Goal: Information Seeking & Learning: Understand process/instructions

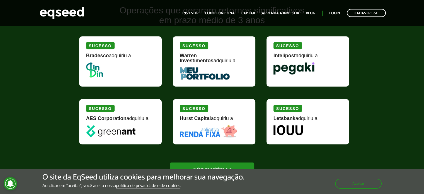
scroll to position [520, 0]
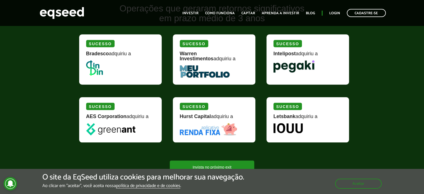
click at [191, 69] on img at bounding box center [205, 71] width 50 height 12
click at [96, 68] on img at bounding box center [94, 67] width 17 height 15
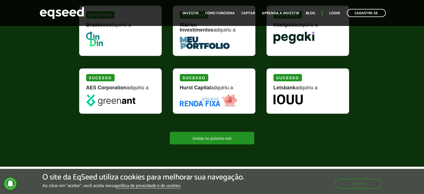
scroll to position [554, 0]
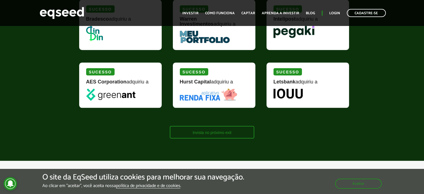
click at [195, 131] on link "Invista no próximo exit" at bounding box center [212, 132] width 85 height 13
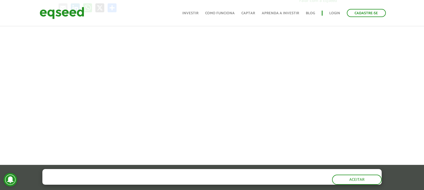
scroll to position [325, 0]
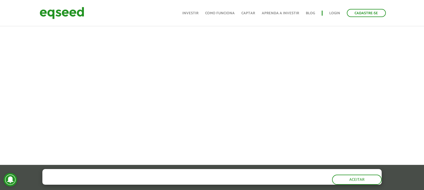
scroll to position [248, 0]
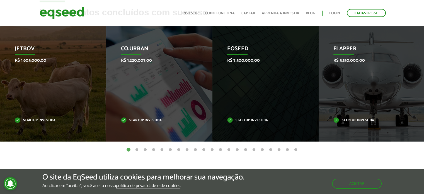
scroll to position [200, 0]
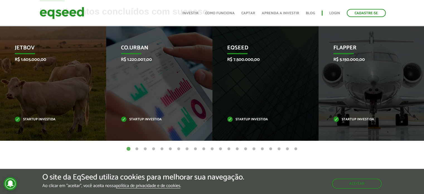
click at [137, 148] on button "2" at bounding box center [137, 149] width 6 height 6
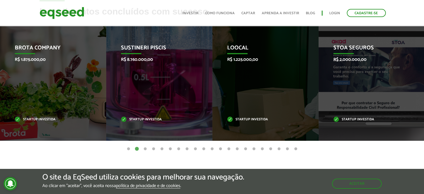
click at [146, 148] on button "3" at bounding box center [146, 149] width 6 height 6
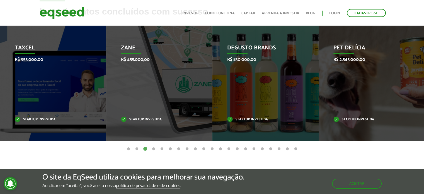
click at [155, 148] on button "4" at bounding box center [154, 149] width 6 height 6
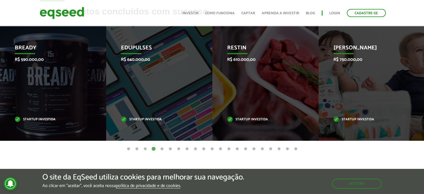
click at [162, 148] on button "5" at bounding box center [162, 149] width 6 height 6
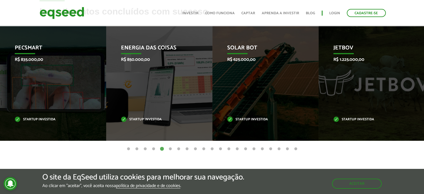
click at [172, 148] on button "6" at bounding box center [171, 149] width 6 height 6
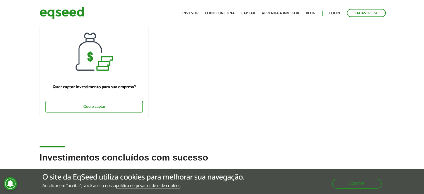
scroll to position [0, 0]
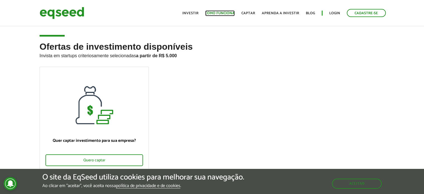
click at [221, 13] on link "Como funciona" at bounding box center [220, 13] width 30 height 4
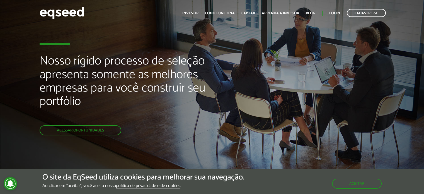
click at [223, 56] on h2 "Nosso rígido processo de seleção apresenta somente as melhores empresas para vo…" at bounding box center [142, 89] width 204 height 71
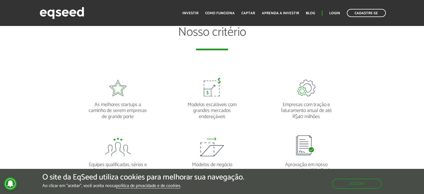
scroll to position [424, 0]
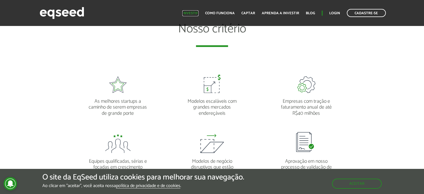
click at [198, 13] on link "Investir" at bounding box center [191, 13] width 16 height 4
